Goal: Find specific page/section: Find specific page/section

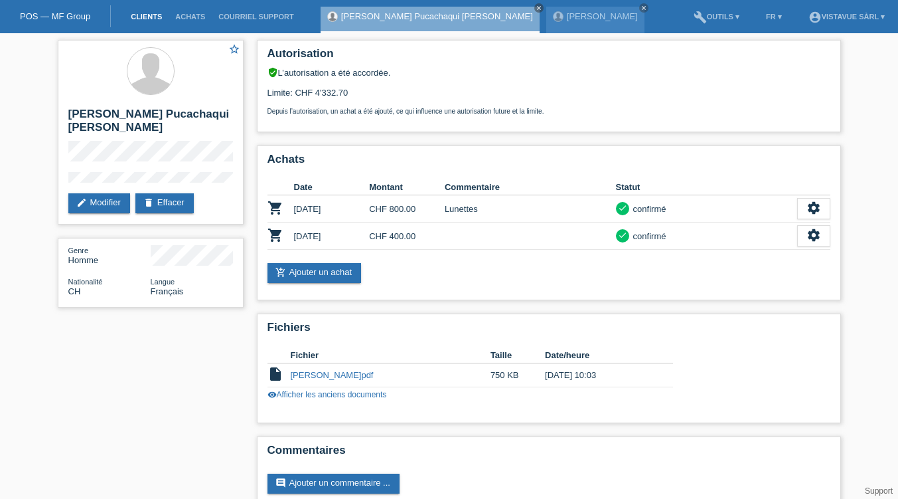
click at [141, 20] on link "Clients" at bounding box center [146, 17] width 44 height 8
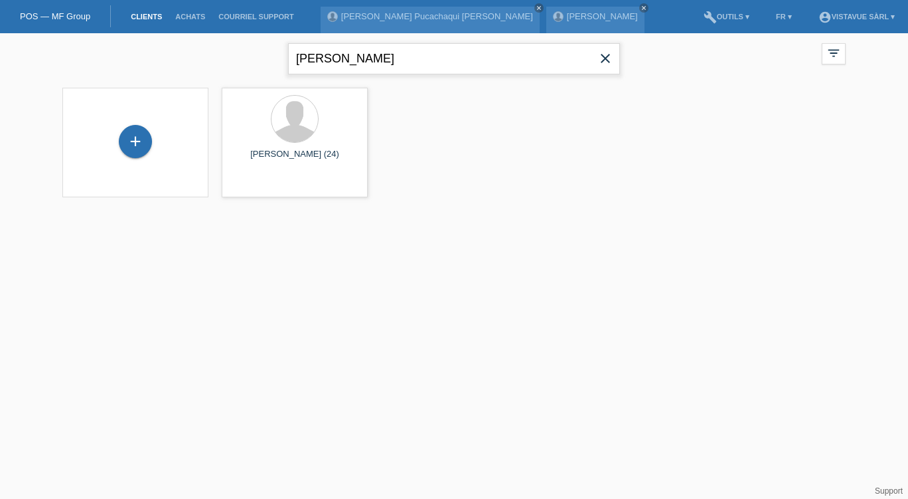
click at [378, 46] on input "tiry" at bounding box center [454, 58] width 332 height 31
type input "t"
type input "r"
type input "tir"
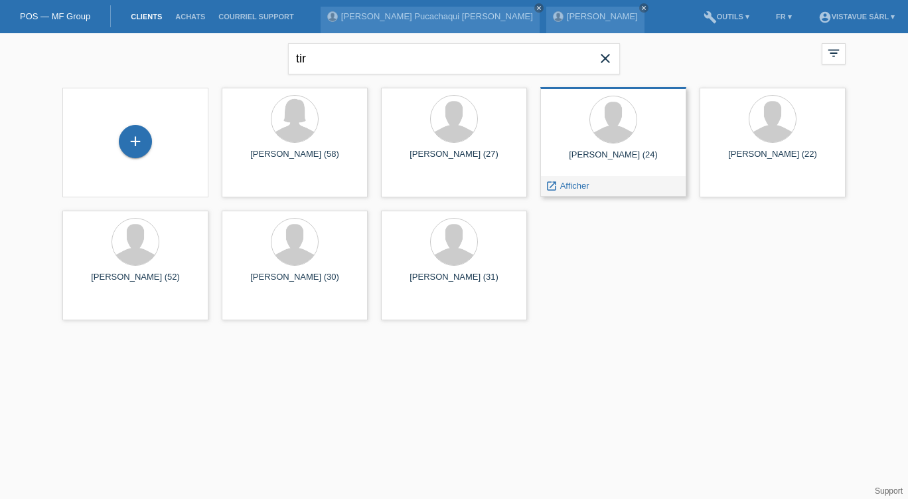
click at [659, 122] on div at bounding box center [613, 121] width 125 height 50
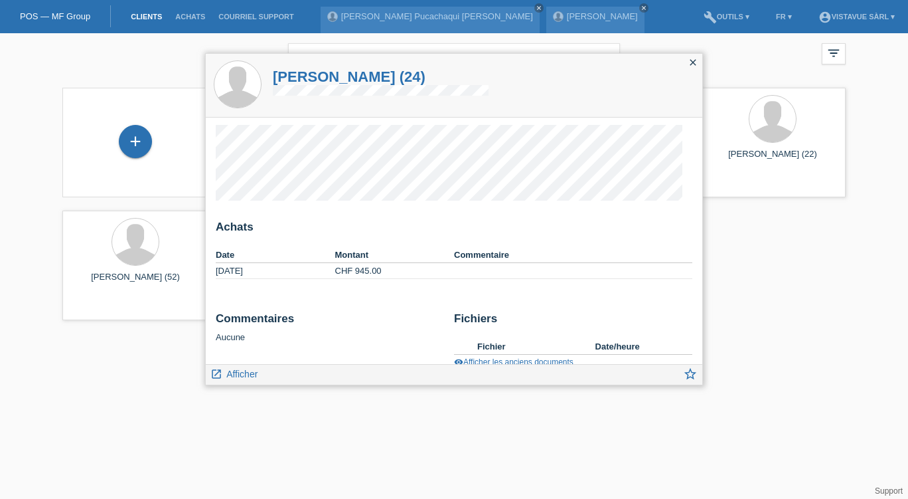
click at [696, 65] on icon "close" at bounding box center [693, 62] width 11 height 11
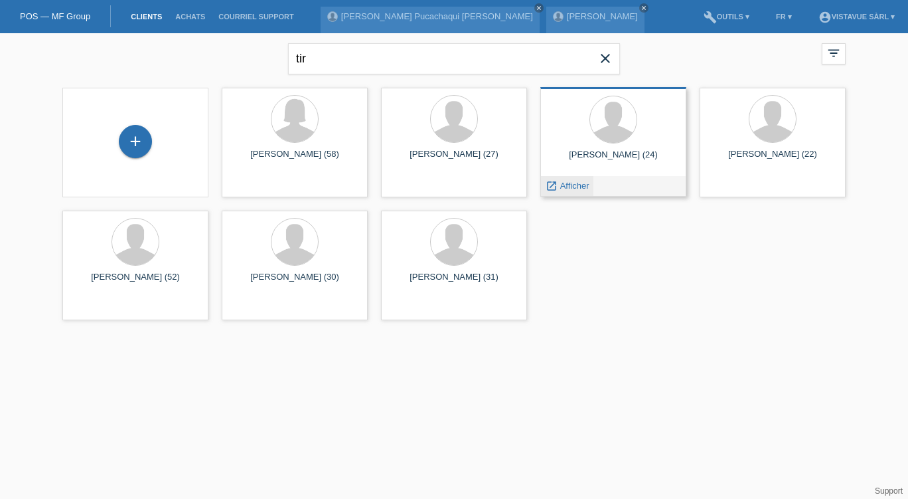
click at [564, 185] on span "Afficher" at bounding box center [574, 186] width 29 height 10
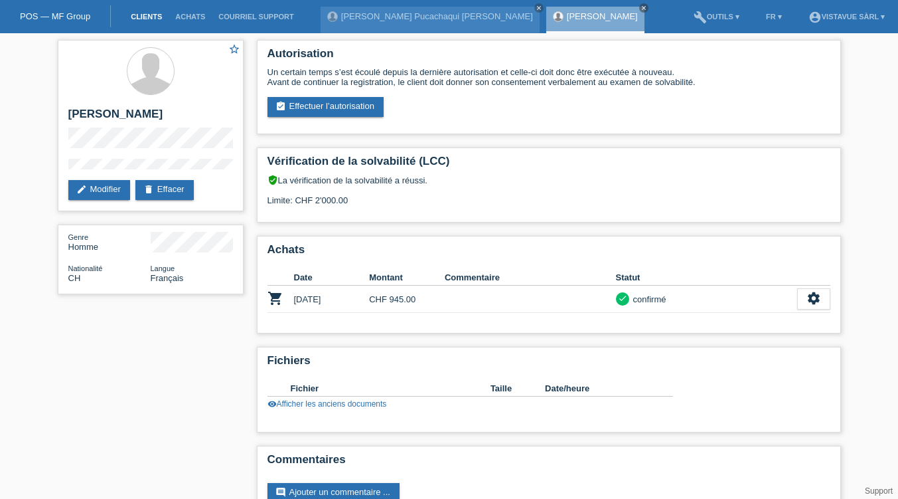
click at [139, 19] on link "Clients" at bounding box center [146, 17] width 44 height 8
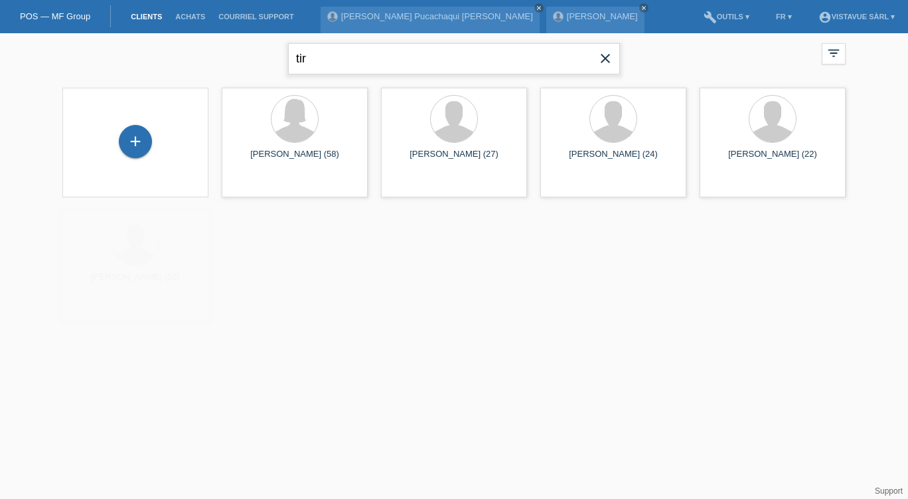
click at [379, 63] on input "tir" at bounding box center [454, 58] width 332 height 31
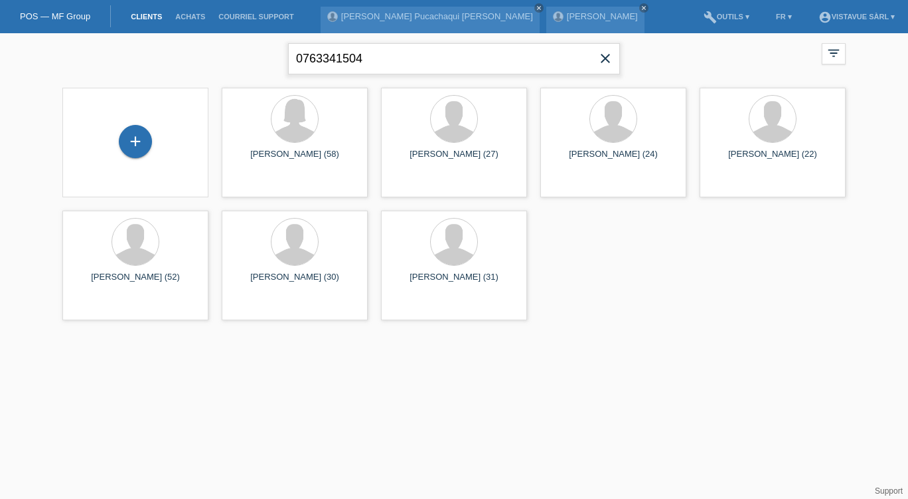
type input "0763341504"
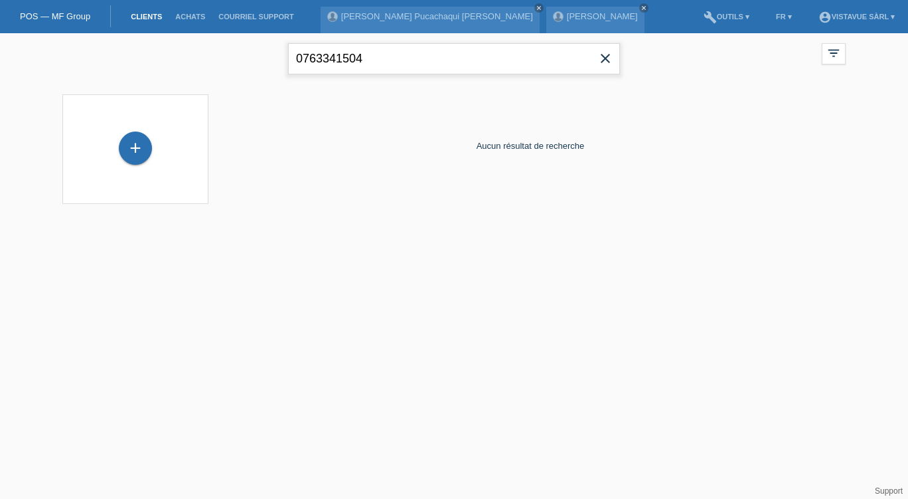
click at [372, 58] on input "0763341504" at bounding box center [454, 58] width 332 height 31
click at [426, 97] on div "Aucun résultat de recherche" at bounding box center [530, 146] width 631 height 116
